Goal: Task Accomplishment & Management: Manage account settings

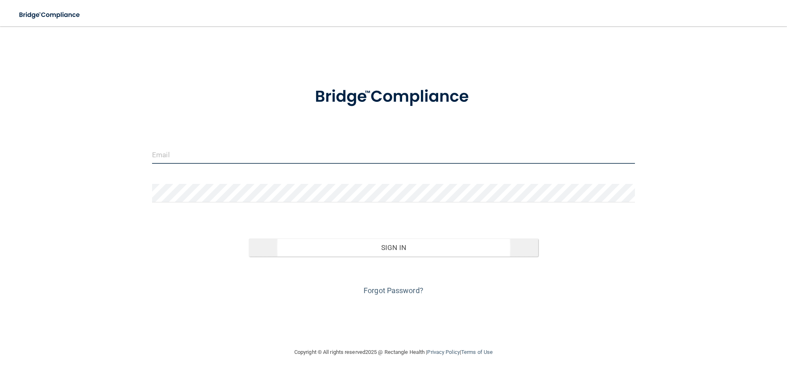
type input "[EMAIL_ADDRESS][DOMAIN_NAME]"
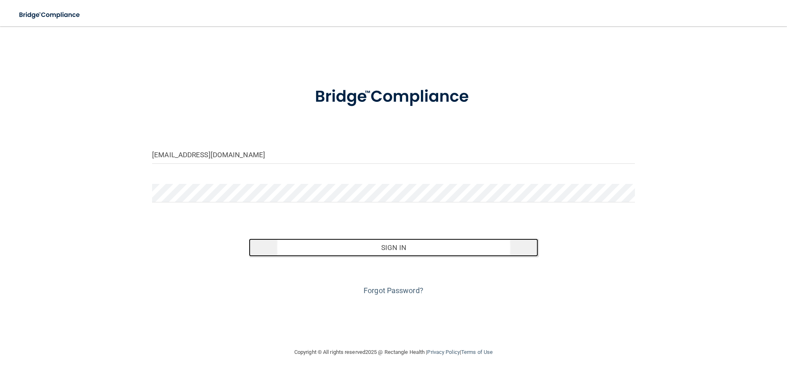
click at [327, 244] on button "Sign In" at bounding box center [394, 247] width 290 height 18
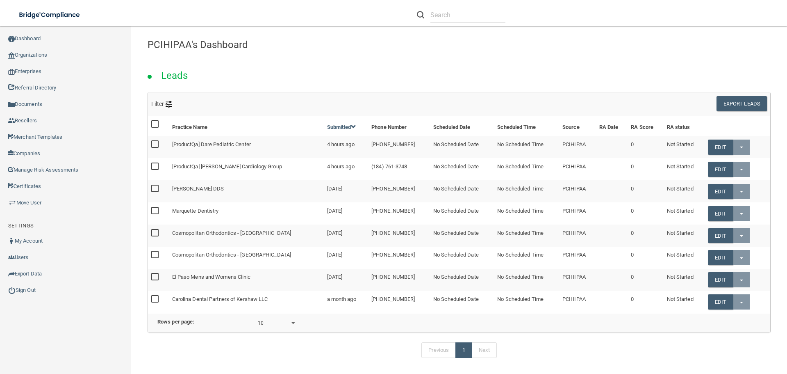
click at [469, 23] on li at bounding box center [461, 15] width 101 height 30
click at [466, 11] on input "text" at bounding box center [468, 14] width 75 height 15
click at [456, 5] on li at bounding box center [461, 15] width 101 height 30
click at [456, 17] on input "text" at bounding box center [468, 14] width 75 height 15
paste input "Toothologie"
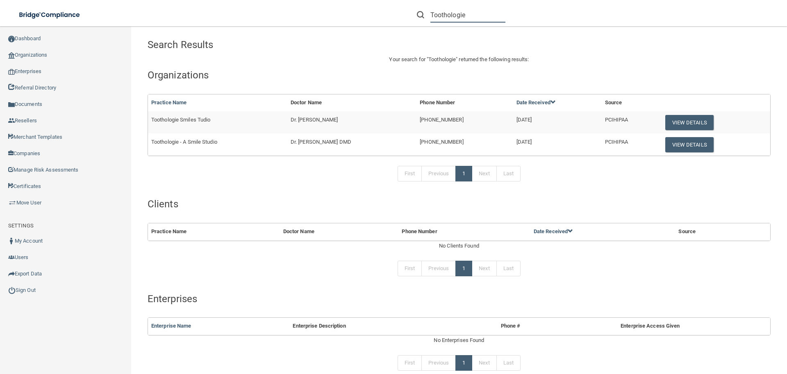
type input "Toothologie"
click at [196, 121] on span "Toothologie Smiles Tudio" at bounding box center [180, 119] width 59 height 6
click at [695, 146] on button "View Details" at bounding box center [690, 144] width 48 height 15
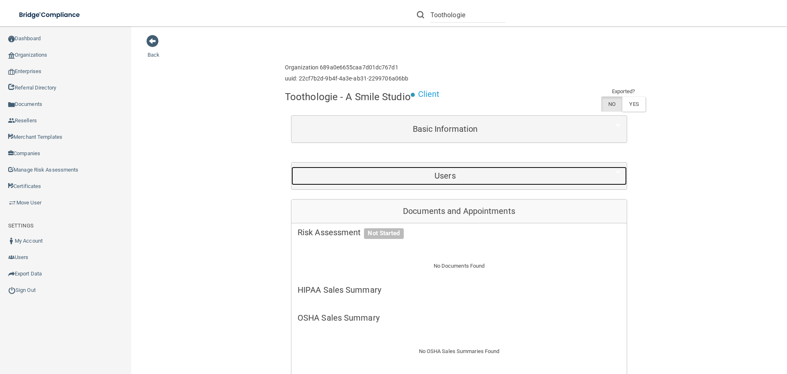
click at [396, 176] on h5 "Users" at bounding box center [445, 175] width 295 height 9
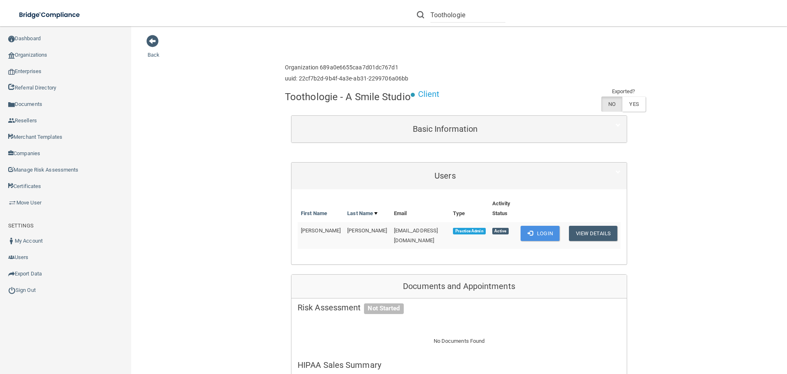
click at [394, 233] on span "[EMAIL_ADDRESS][DOMAIN_NAME]" at bounding box center [416, 235] width 44 height 16
click at [394, 231] on span "[EMAIL_ADDRESS][DOMAIN_NAME]" at bounding box center [416, 235] width 44 height 16
click at [582, 234] on button "View Details" at bounding box center [593, 233] width 48 height 15
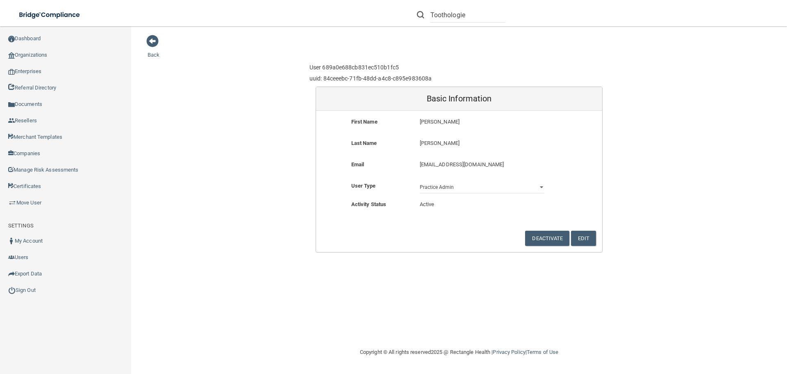
drag, startPoint x: 418, startPoint y: 164, endPoint x: 513, endPoint y: 168, distance: 94.8
click at [513, 168] on div "dgabbard@imagendentalpartners.com dgabbard@imagendentalpartners.com" at bounding box center [482, 167] width 137 height 15
copy p "[EMAIL_ADDRESS][DOMAIN_NAME]"
click at [582, 241] on button "Edit" at bounding box center [583, 237] width 25 height 15
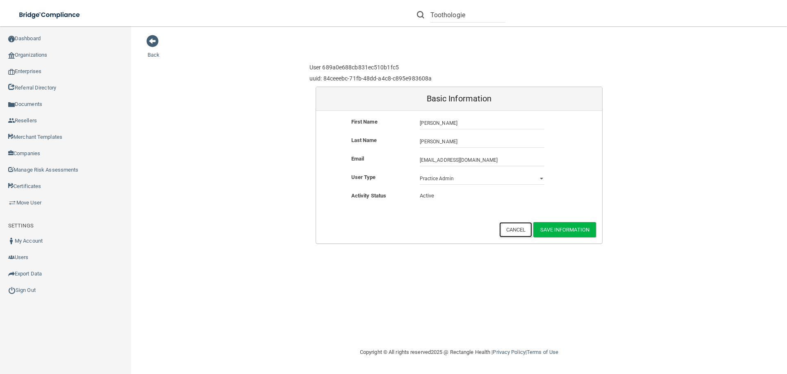
click at [517, 233] on button "Cancel" at bounding box center [515, 229] width 33 height 15
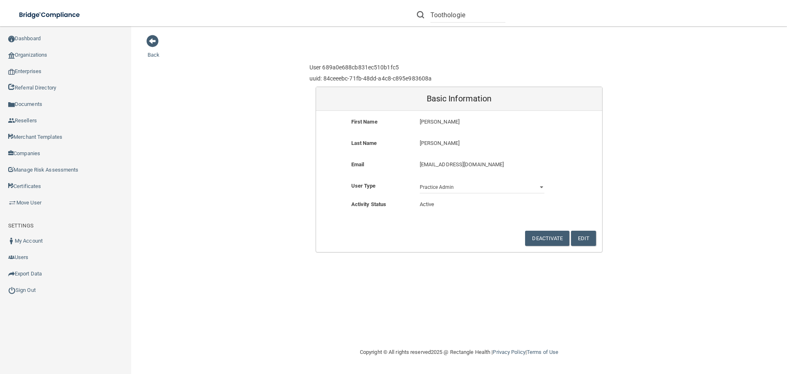
click at [166, 47] on div "Back User 689a0e688cb831ec510b1fc5 uuid: 84ceeebc-71fb-48dd-a4c8-c895e983608a B…" at bounding box center [459, 143] width 623 height 218
click at [159, 43] on div "Back User 689a0e688cb831ec510b1fc5 uuid: 84ceeebc-71fb-48dd-a4c8-c895e983608a B…" at bounding box center [459, 143] width 623 height 218
click at [156, 54] on link "Back" at bounding box center [154, 50] width 12 height 16
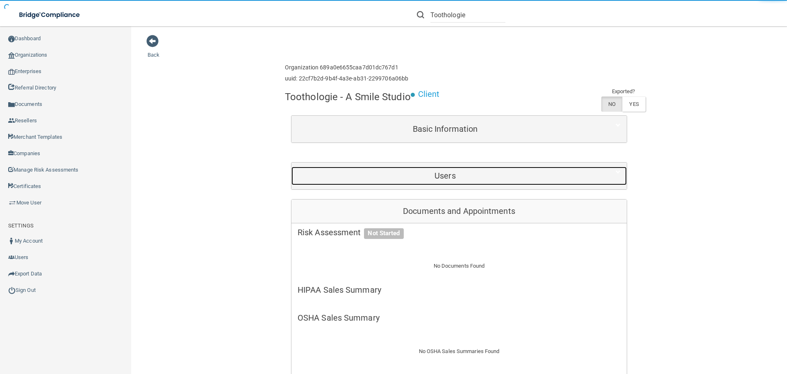
click at [438, 177] on h5 "Users" at bounding box center [445, 175] width 295 height 9
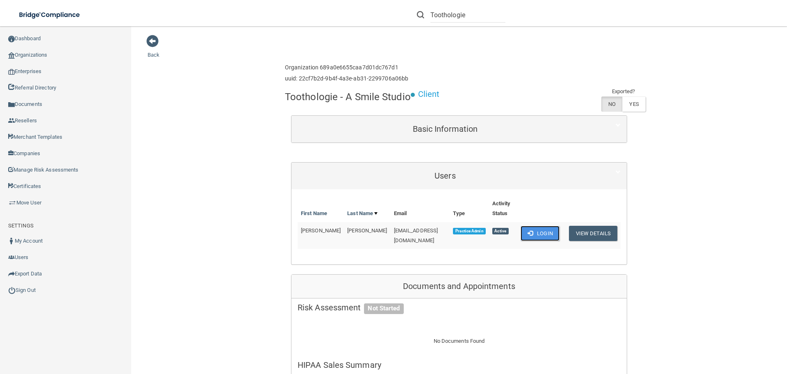
click at [538, 235] on button "Login" at bounding box center [540, 233] width 39 height 15
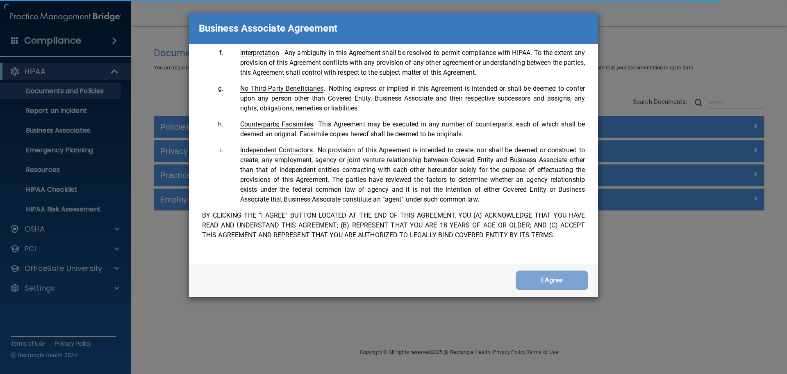
scroll to position [1672, 0]
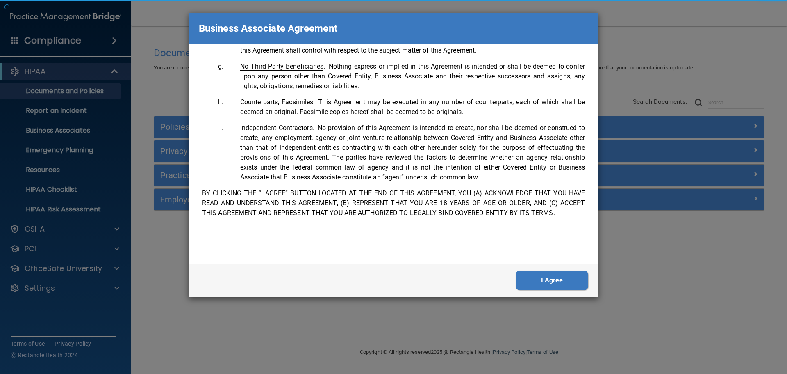
click at [558, 283] on button "I Agree" at bounding box center [552, 280] width 73 height 20
click at [558, 283] on div "Business Associate Agreement Please sign this updated Business Associate Agreem…" at bounding box center [393, 187] width 787 height 374
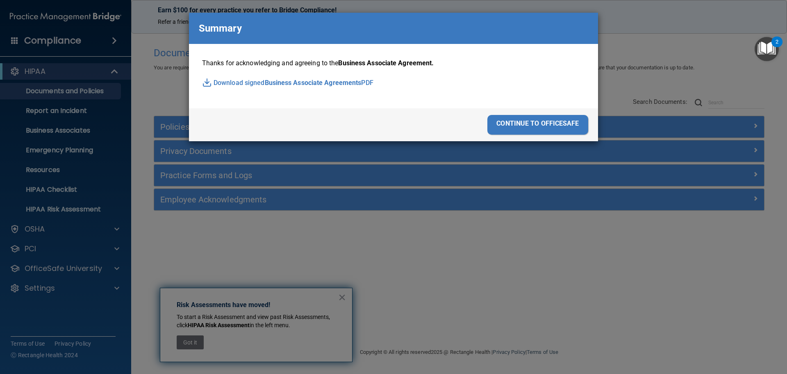
click at [531, 127] on div "continue to officesafe" at bounding box center [538, 125] width 101 height 20
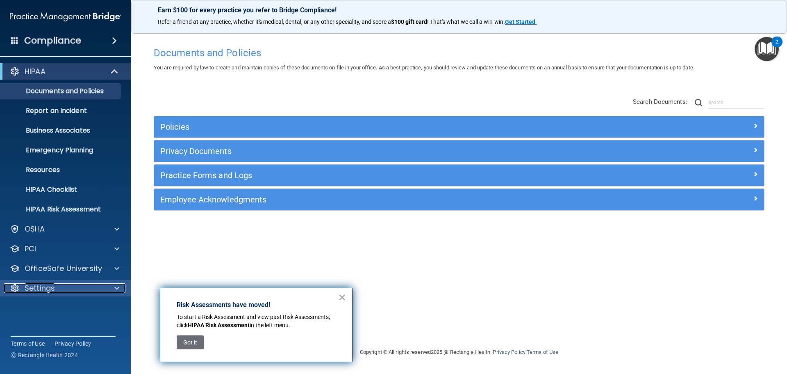
click at [60, 291] on div "Settings" at bounding box center [55, 288] width 102 height 10
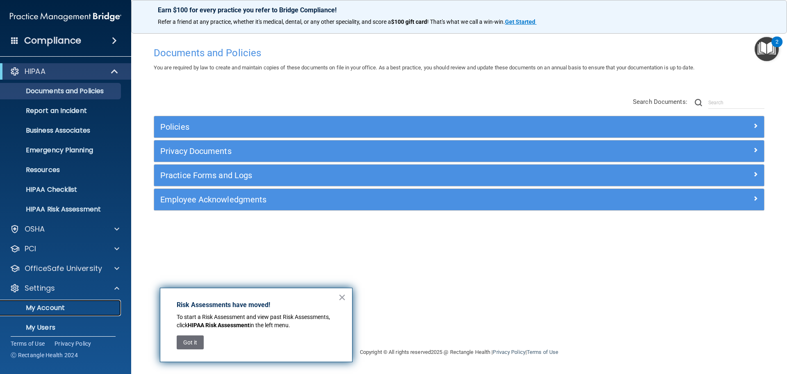
click at [61, 311] on p "My Account" at bounding box center [61, 307] width 112 height 8
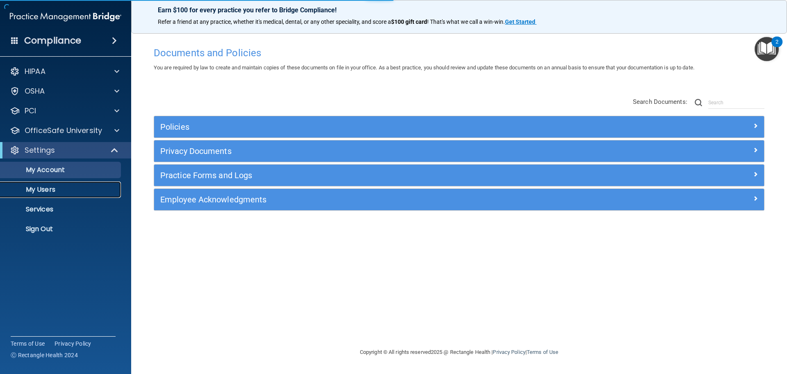
click at [43, 185] on p "My Users" at bounding box center [61, 189] width 112 height 8
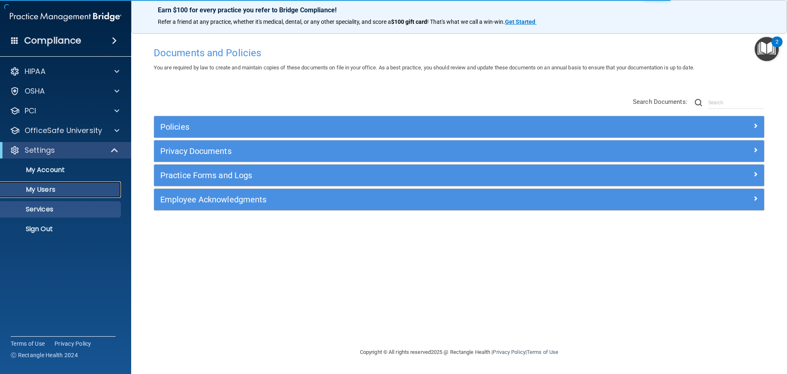
select select "20"
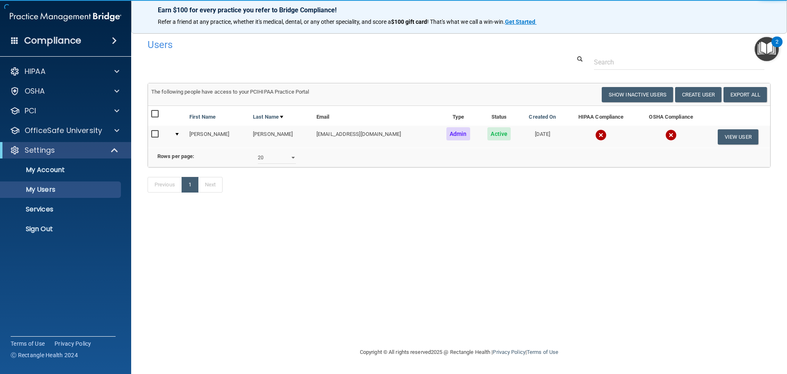
click at [155, 130] on label at bounding box center [156, 133] width 10 height 9
click at [155, 131] on input "checkbox" at bounding box center [155, 134] width 9 height 7
checkbox input "true"
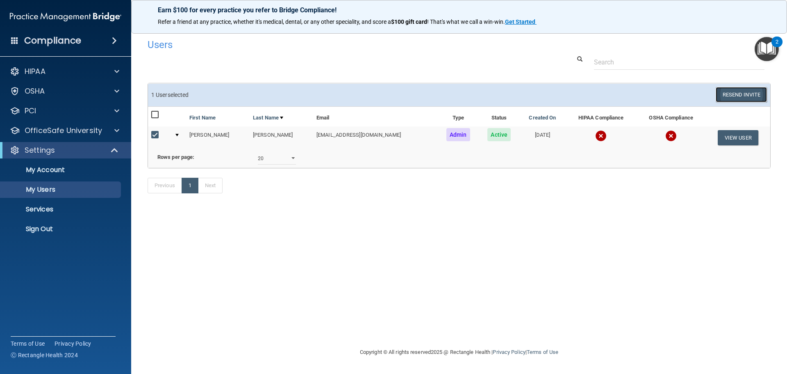
click at [739, 89] on button "Resend Invite" at bounding box center [741, 94] width 51 height 15
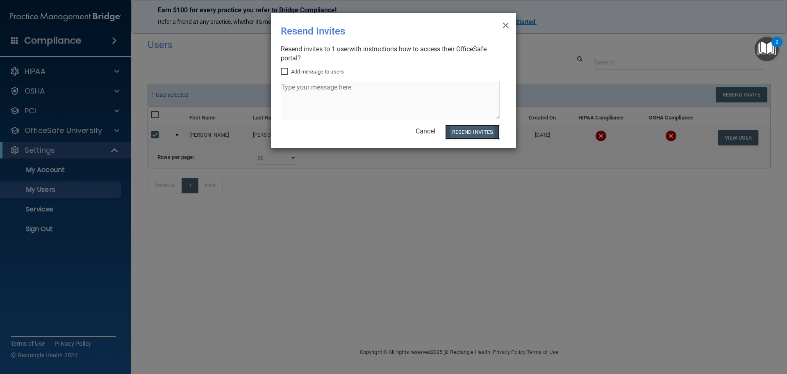
click at [472, 132] on button "Resend Invites" at bounding box center [472, 131] width 55 height 15
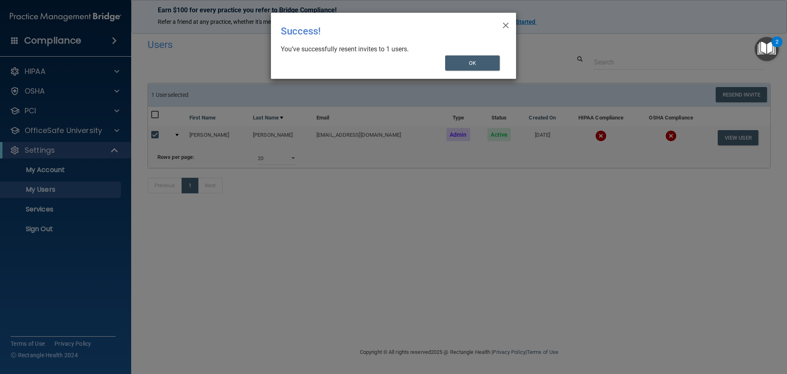
click at [465, 71] on div "× Close Success! You’ve successfully resent invites to 1 users. OK" at bounding box center [393, 46] width 245 height 66
click at [458, 70] on button "OK" at bounding box center [472, 62] width 55 height 15
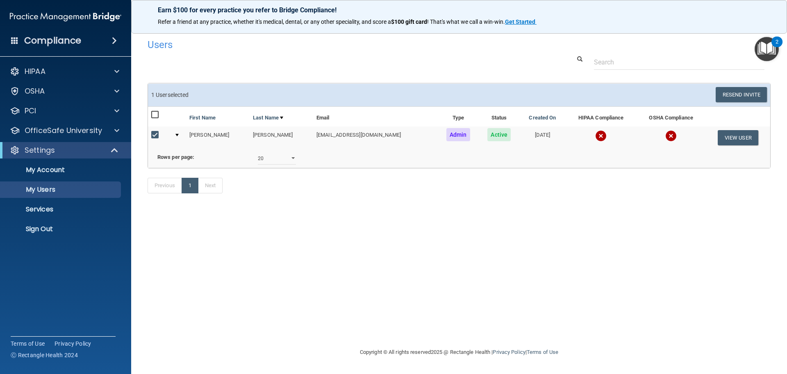
click at [68, 237] on div "HIPAA Documents and Policies Report an Incident Business Associates Emergency P…" at bounding box center [66, 152] width 132 height 184
click at [58, 228] on p "Sign Out" at bounding box center [61, 229] width 112 height 8
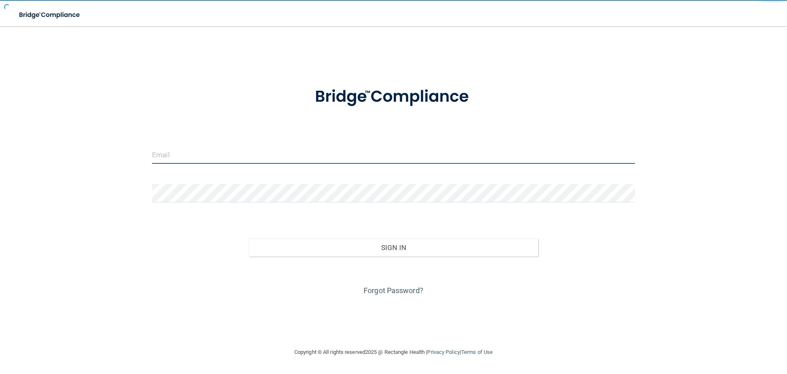
type input "kfennell@rectanglehealth.com"
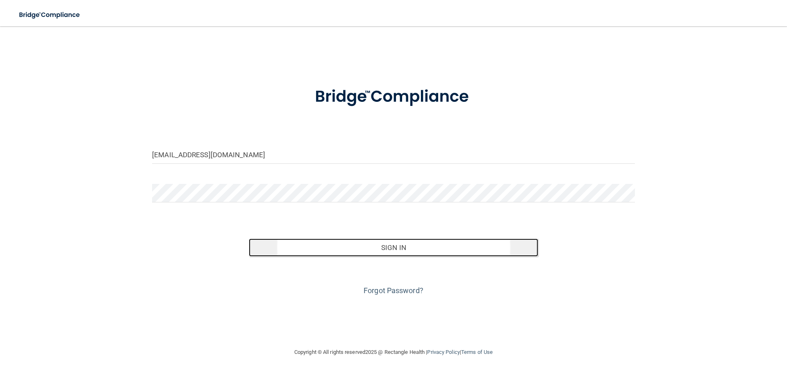
click at [321, 248] on button "Sign In" at bounding box center [394, 247] width 290 height 18
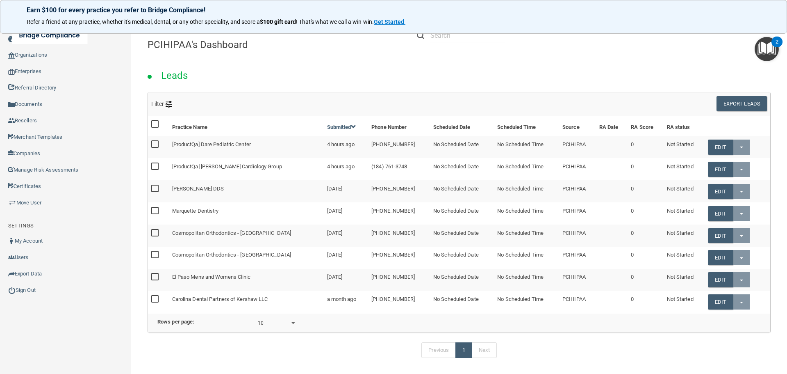
click at [327, 82] on div "Leads" at bounding box center [459, 73] width 636 height 37
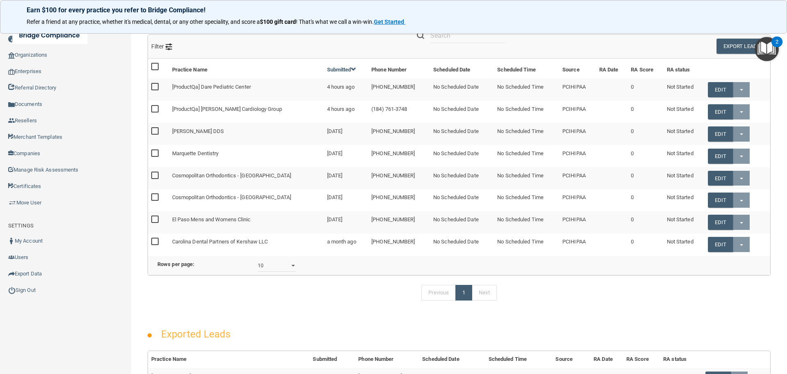
scroll to position [123, 0]
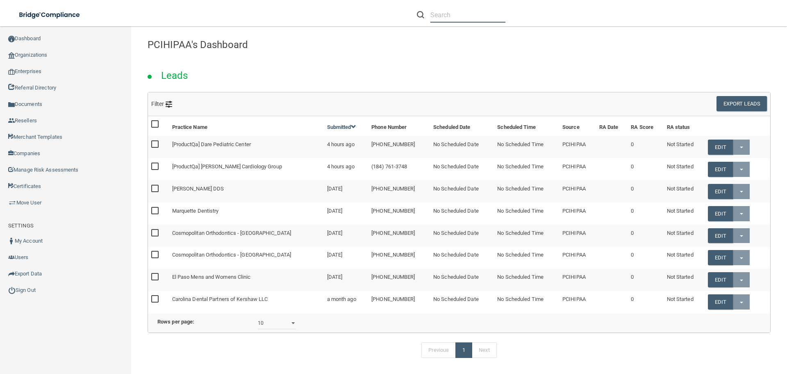
click at [442, 15] on input "text" at bounding box center [468, 14] width 75 height 15
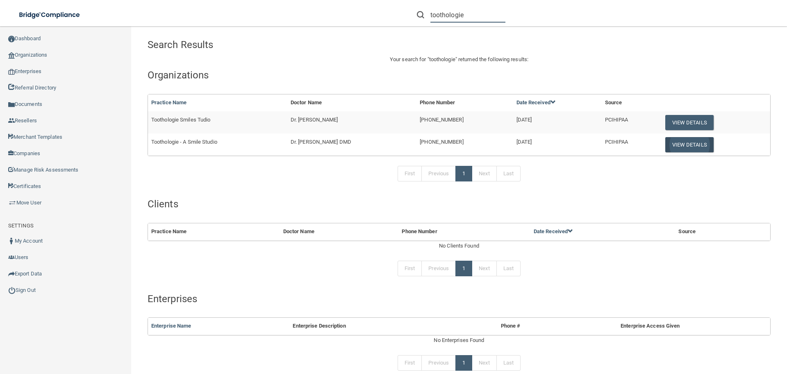
type input "toothologie"
click at [677, 146] on button "View Details" at bounding box center [690, 144] width 48 height 15
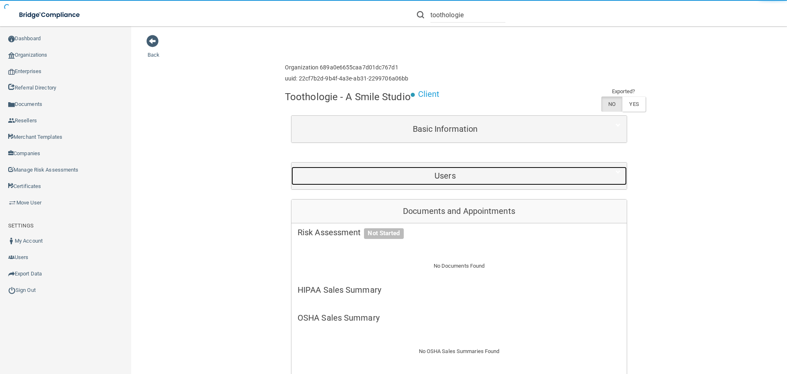
click at [449, 184] on div "Users" at bounding box center [446, 175] width 308 height 18
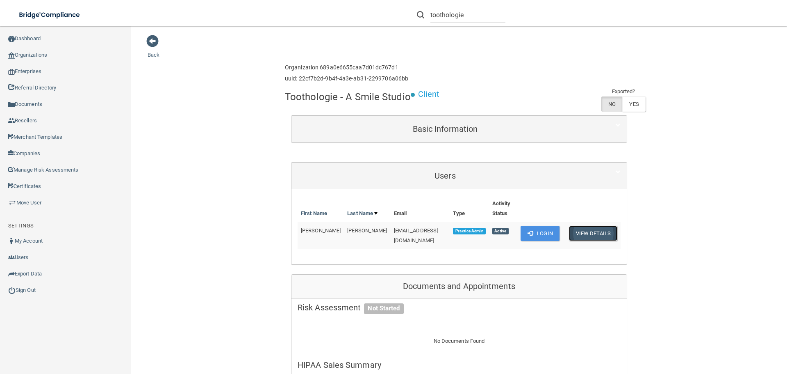
click at [595, 238] on button "View Details" at bounding box center [593, 233] width 48 height 15
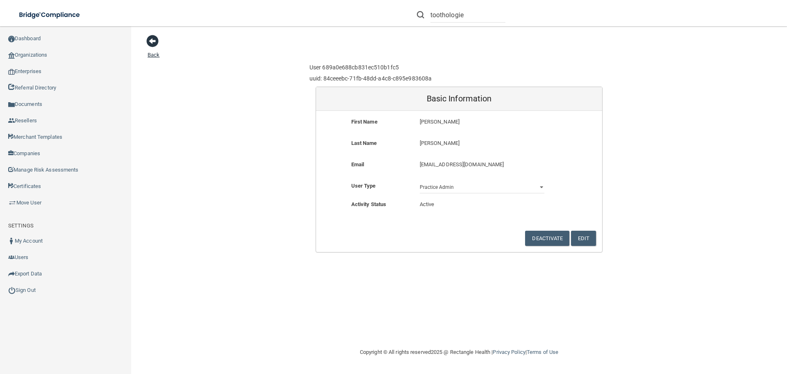
click at [148, 46] on span at bounding box center [152, 41] width 12 height 12
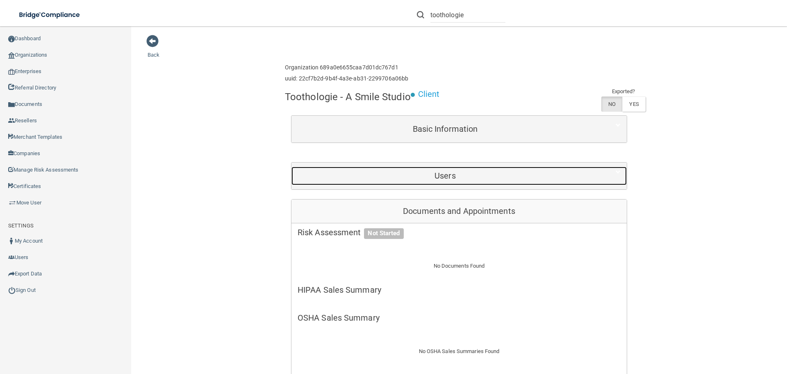
click at [458, 167] on div "Users" at bounding box center [446, 175] width 308 height 18
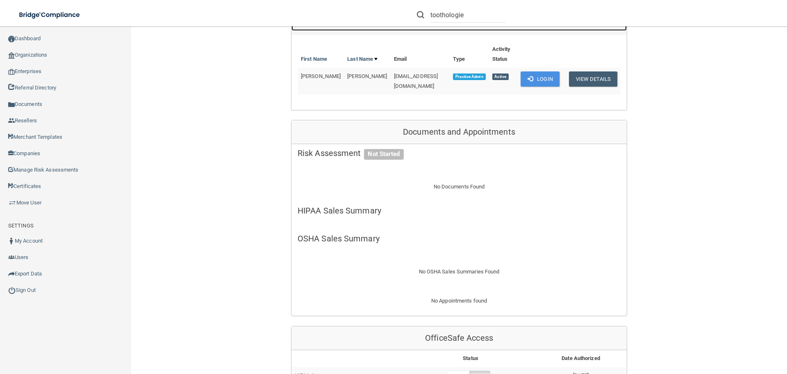
scroll to position [82, 0]
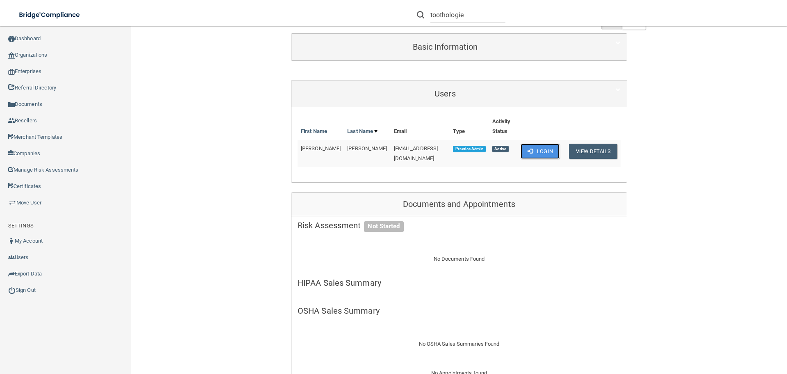
click at [537, 152] on button "Login" at bounding box center [540, 151] width 39 height 15
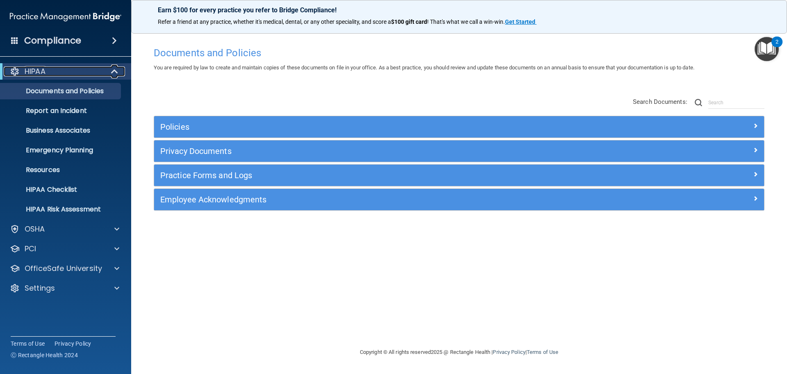
click at [98, 69] on div "HIPAA" at bounding box center [54, 71] width 101 height 10
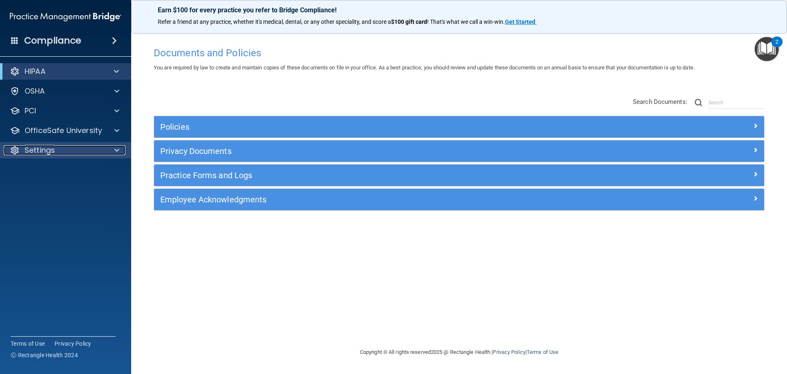
click at [66, 151] on div "Settings" at bounding box center [55, 150] width 102 height 10
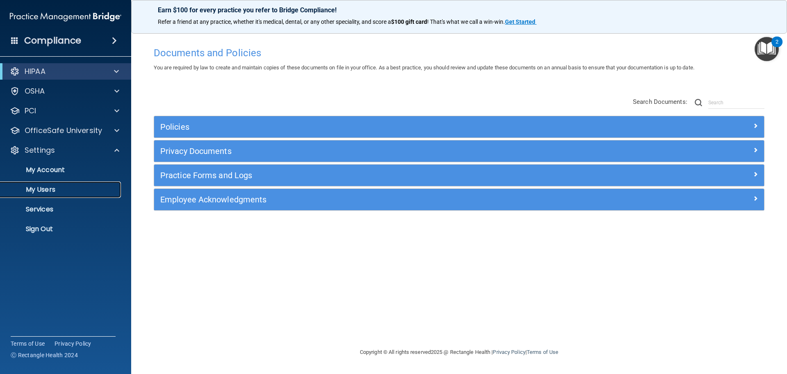
click at [39, 191] on p "My Users" at bounding box center [61, 189] width 112 height 8
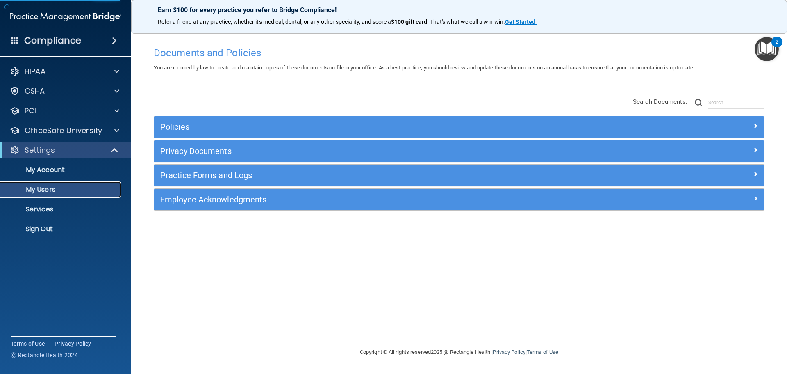
select select "20"
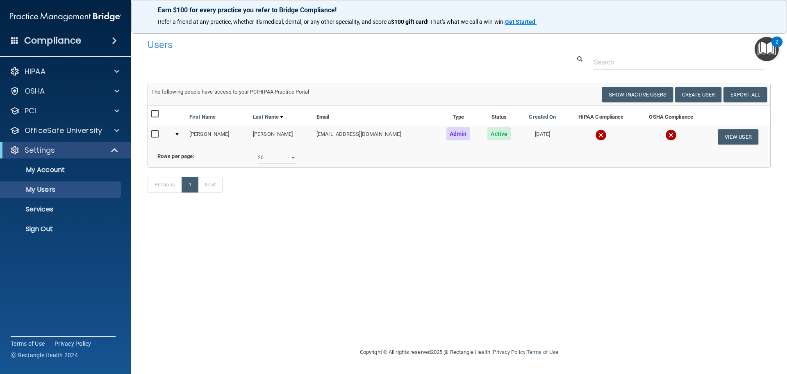
click at [595, 135] on img at bounding box center [600, 134] width 11 height 11
click at [517, 280] on div "Users Success! New user created. × Error! The user couldn't be created. × Succe…" at bounding box center [459, 186] width 623 height 304
click at [373, 294] on div "Users Success! New user created. × Error! The user couldn't be created. × Succe…" at bounding box center [459, 186] width 623 height 304
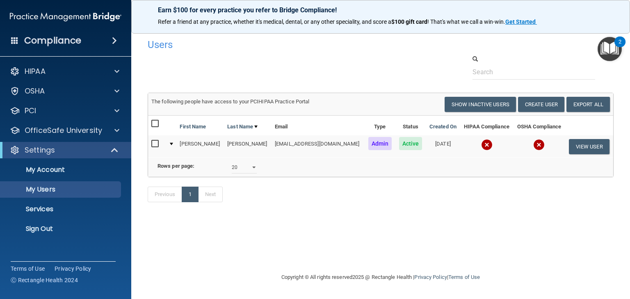
drag, startPoint x: 255, startPoint y: 143, endPoint x: 348, endPoint y: 144, distance: 93.1
click at [348, 144] on td "[EMAIL_ADDRESS][DOMAIN_NAME]" at bounding box center [317, 146] width 93 height 22
copy td "[EMAIL_ADDRESS][DOMAIN_NAME]"
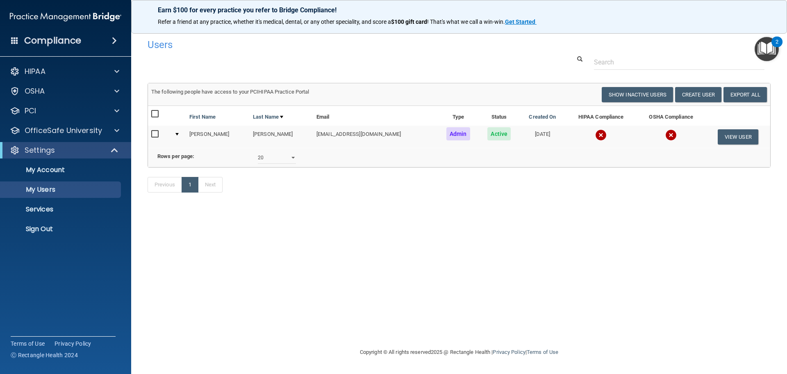
click at [398, 271] on div "Users Success! New user created. × Error! The user couldn't be created. × Succe…" at bounding box center [459, 186] width 623 height 304
click at [313, 137] on td "[EMAIL_ADDRESS][DOMAIN_NAME]" at bounding box center [375, 136] width 124 height 22
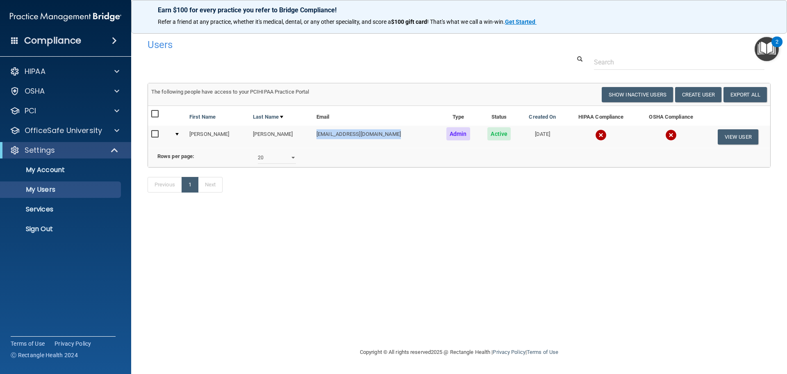
copy td "[EMAIL_ADDRESS][DOMAIN_NAME]"
drag, startPoint x: 318, startPoint y: 137, endPoint x: 326, endPoint y: 141, distance: 9.5
click at [326, 141] on td "[EMAIL_ADDRESS][DOMAIN_NAME]" at bounding box center [375, 136] width 124 height 22
click at [396, 261] on div "Users Success! New user created. × Error! The user couldn't be created. × Succe…" at bounding box center [459, 186] width 623 height 304
click at [367, 139] on td "[EMAIL_ADDRESS][DOMAIN_NAME]" at bounding box center [375, 136] width 124 height 22
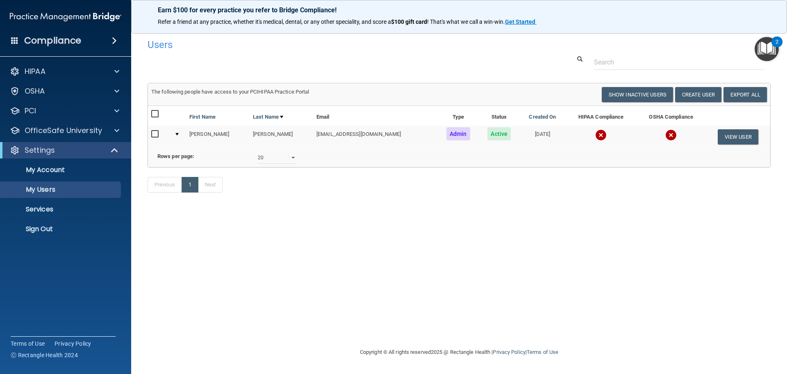
click at [368, 135] on td "[EMAIL_ADDRESS][DOMAIN_NAME]" at bounding box center [375, 136] width 124 height 22
copy td "[EMAIL_ADDRESS][DOMAIN_NAME]"
drag, startPoint x: 346, startPoint y: 127, endPoint x: 305, endPoint y: 137, distance: 43.0
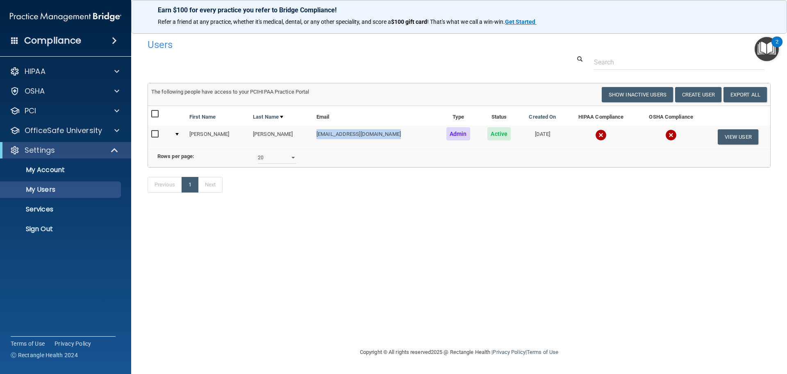
click at [313, 137] on td "[EMAIL_ADDRESS][DOMAIN_NAME]" at bounding box center [375, 136] width 124 height 22
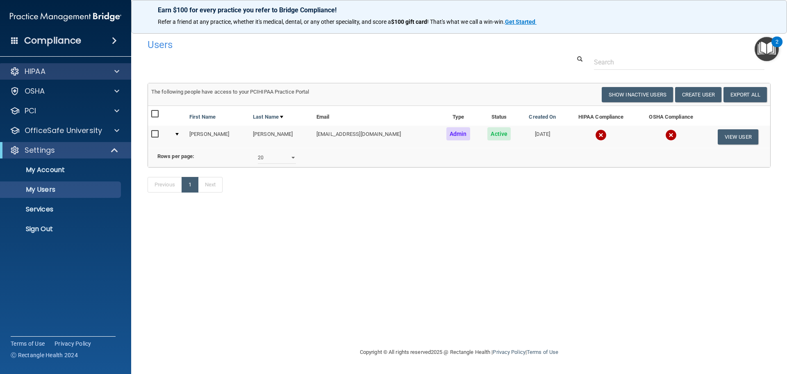
click at [49, 78] on div "HIPAA" at bounding box center [66, 71] width 132 height 16
click at [47, 75] on div "HIPAA" at bounding box center [55, 71] width 102 height 10
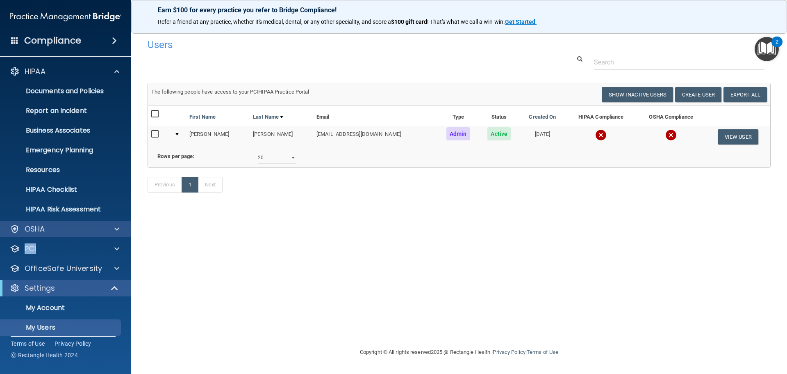
click at [52, 235] on div "HIPAA Documents and Policies Report an Incident Business Associates Emergency P…" at bounding box center [66, 220] width 132 height 321
click at [52, 235] on div "OSHA" at bounding box center [66, 229] width 132 height 16
click at [49, 228] on div "OSHA" at bounding box center [55, 229] width 102 height 10
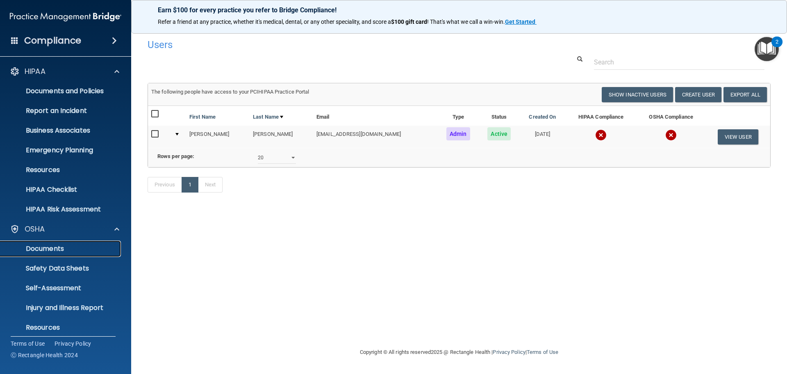
click at [50, 244] on p "Documents" at bounding box center [61, 248] width 112 height 8
